Goal: Find specific page/section: Find specific page/section

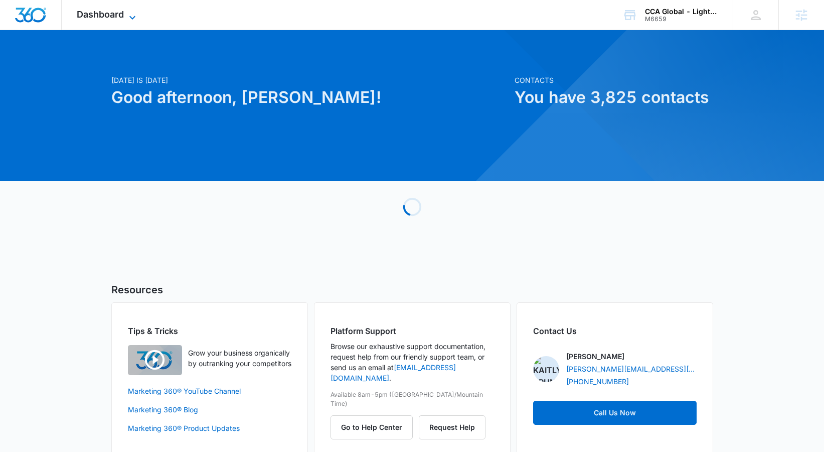
click at [94, 18] on span "Dashboard" at bounding box center [100, 14] width 47 height 11
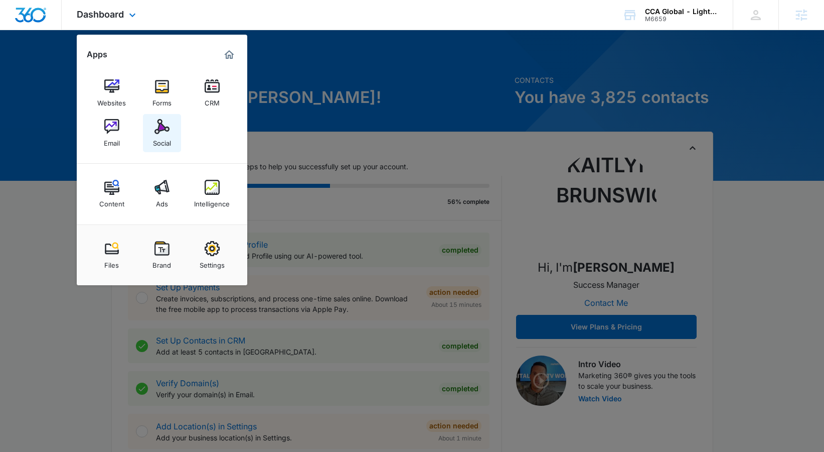
click at [171, 130] on link "Social" at bounding box center [162, 133] width 38 height 38
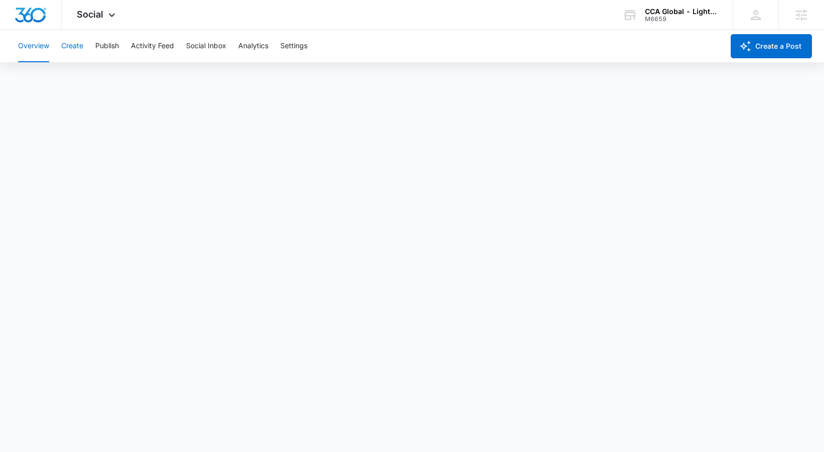
click at [66, 54] on button "Create" at bounding box center [72, 46] width 22 height 32
click at [93, 82] on button "Approvals" at bounding box center [98, 77] width 34 height 28
